Goal: Transaction & Acquisition: Purchase product/service

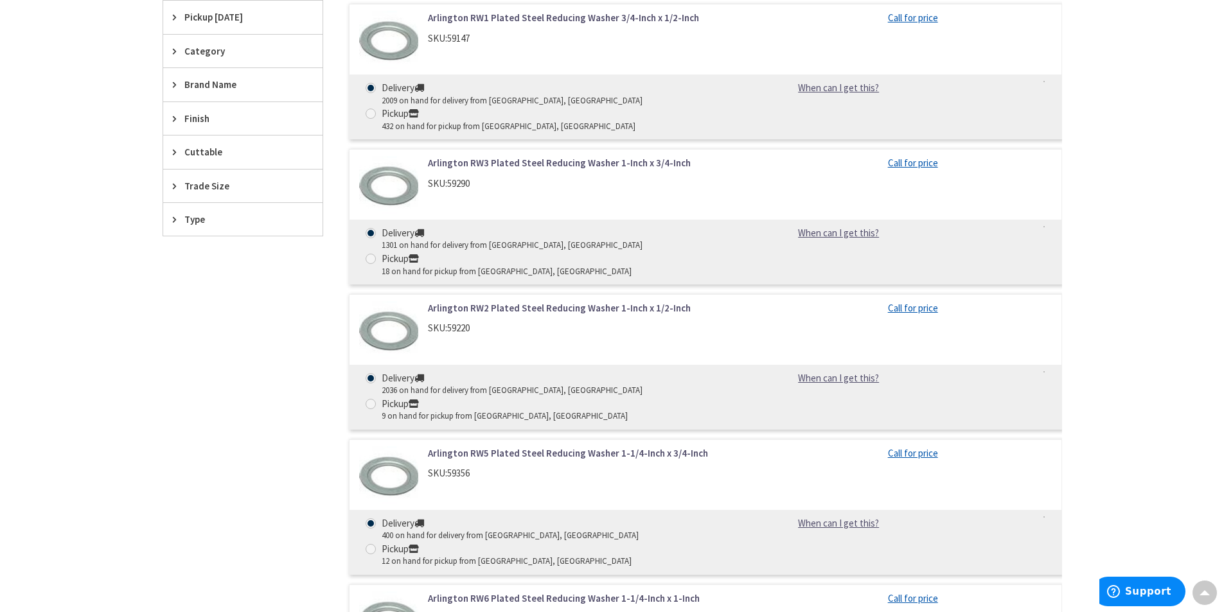
scroll to position [480, 0]
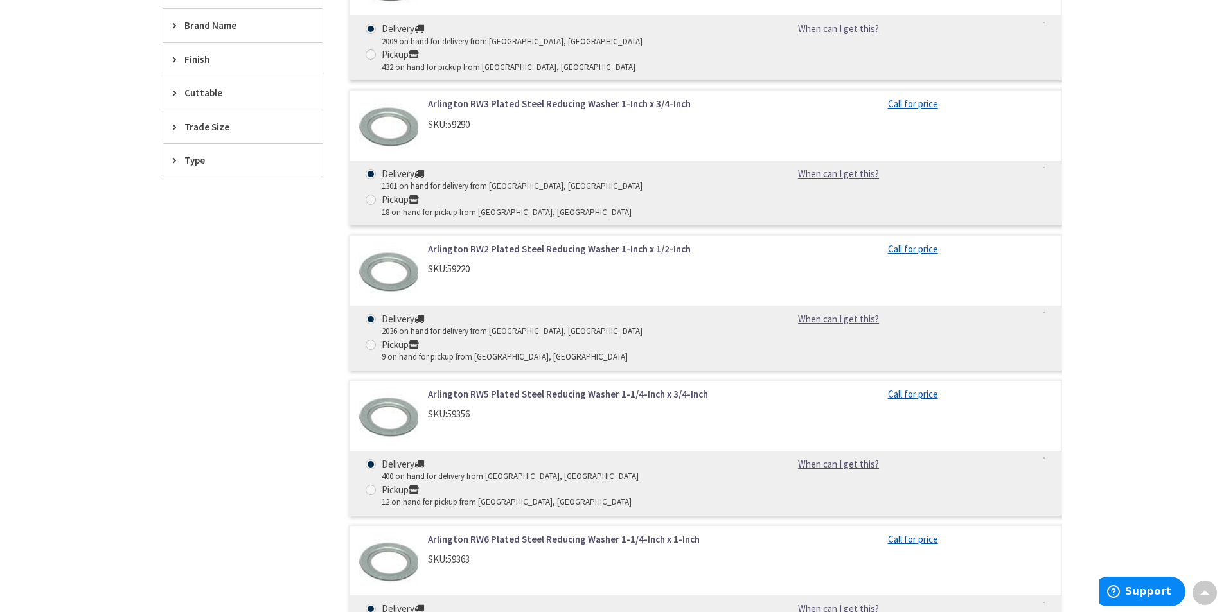
click at [390, 242] on img at bounding box center [389, 272] width 60 height 60
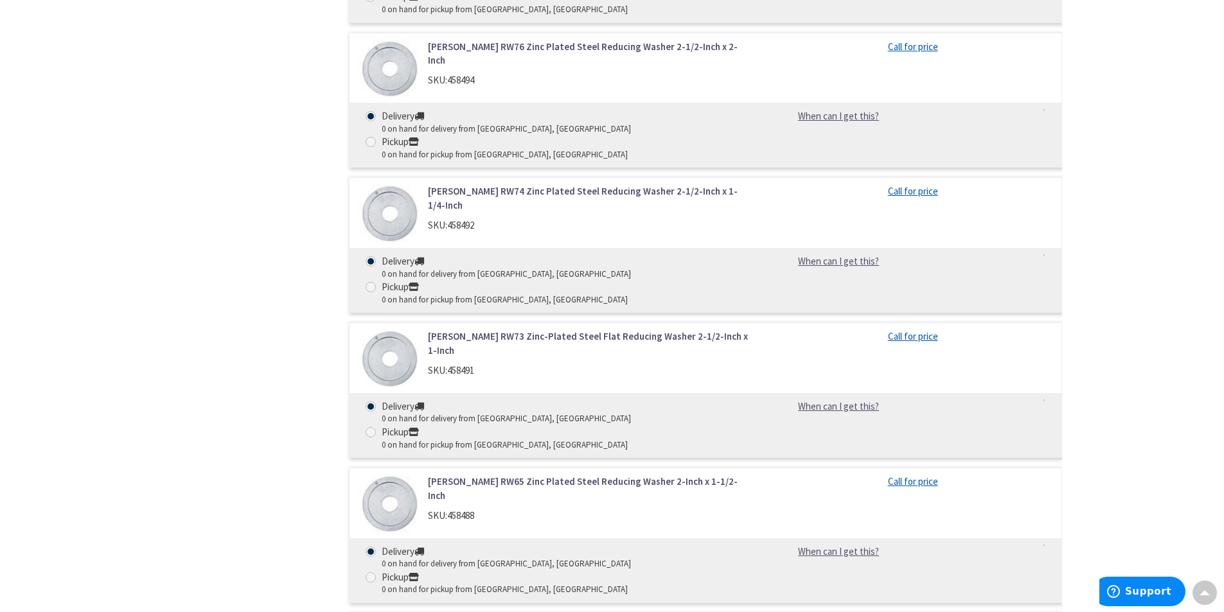
scroll to position [4604, 0]
